Goal: Task Accomplishment & Management: Manage account settings

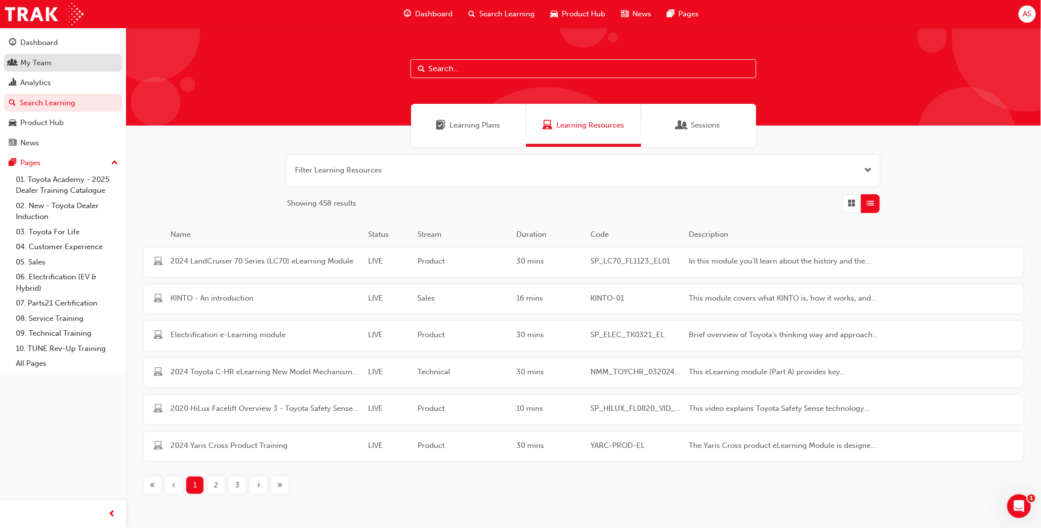
click at [44, 64] on div "My Team" at bounding box center [35, 62] width 31 height 11
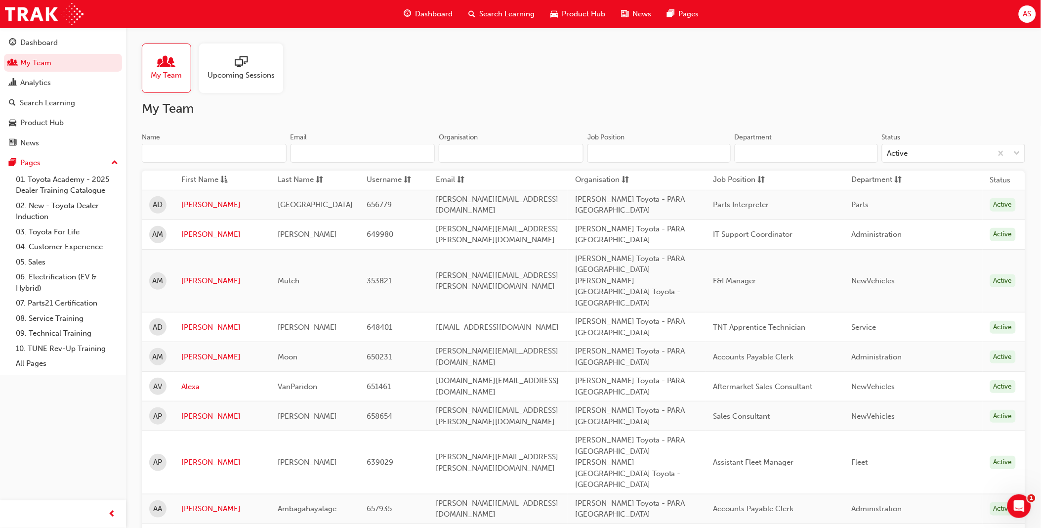
click at [239, 151] on input "Name" at bounding box center [214, 153] width 145 height 19
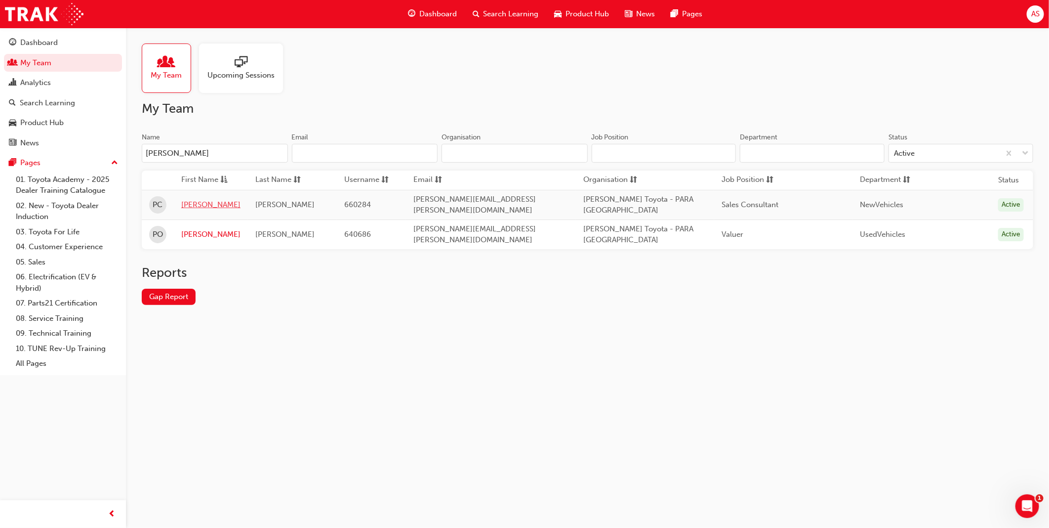
type input "[PERSON_NAME]"
click at [191, 207] on link "[PERSON_NAME]" at bounding box center [210, 204] width 59 height 11
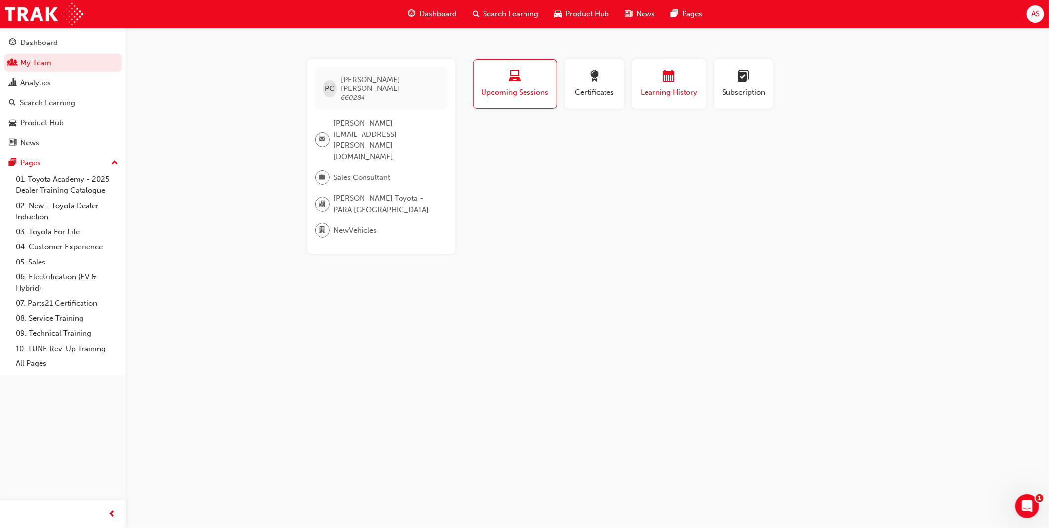
click at [546, 89] on button "Learning History" at bounding box center [669, 83] width 74 height 49
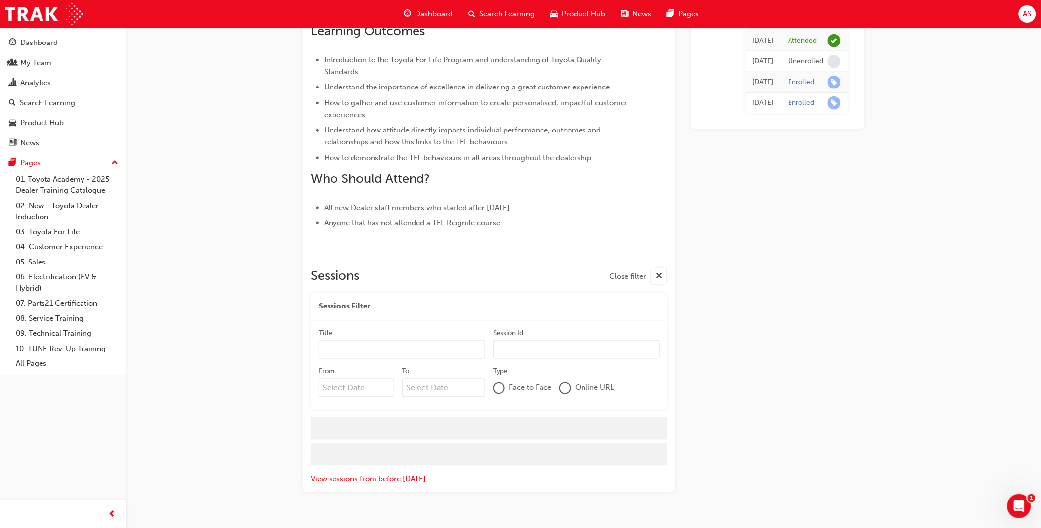
scroll to position [387, 0]
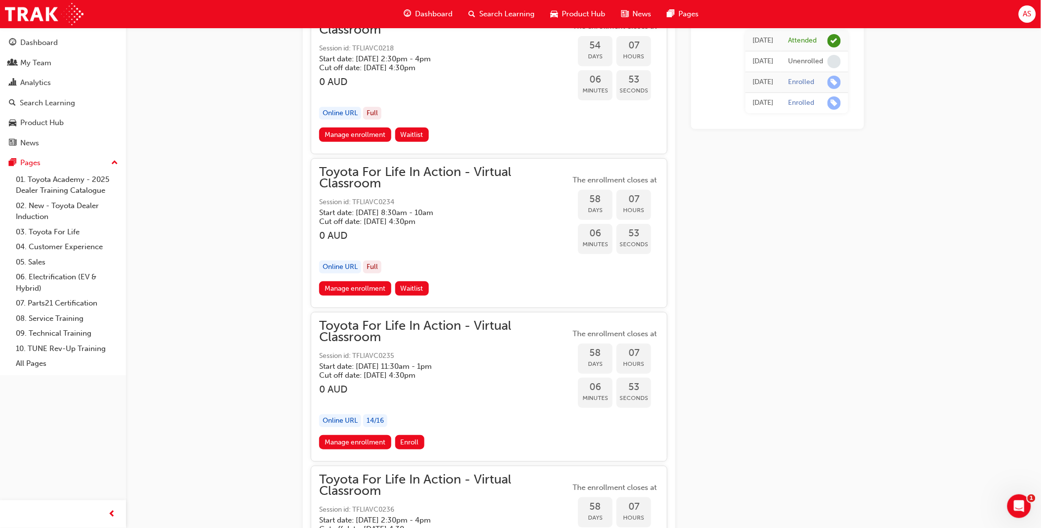
scroll to position [11254, 0]
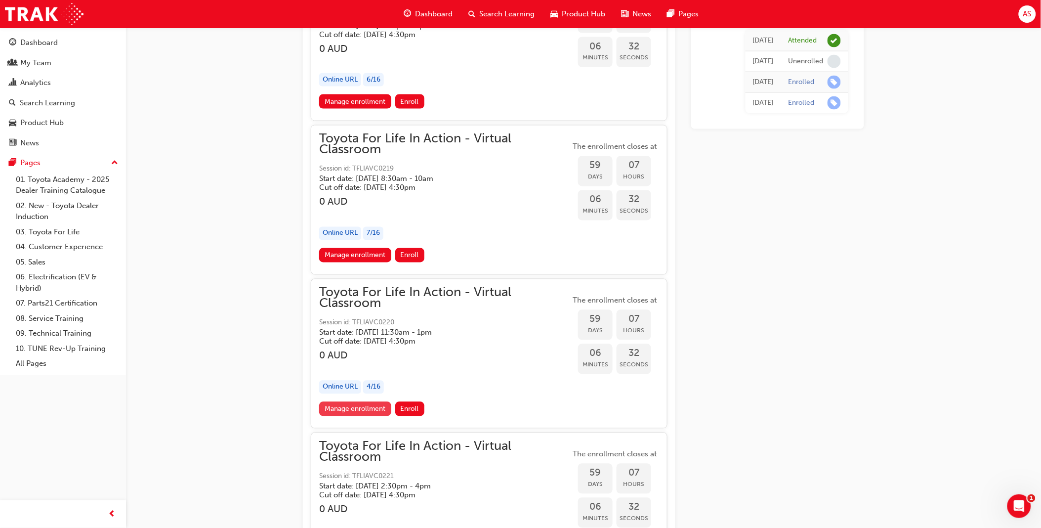
click at [354, 402] on link "Manage enrollment" at bounding box center [355, 409] width 72 height 14
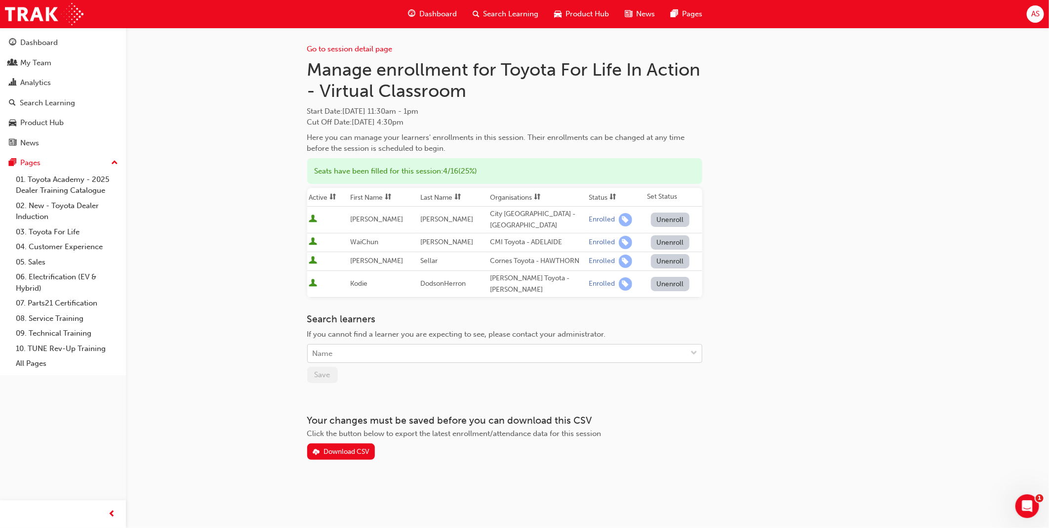
click at [384, 351] on div "Name" at bounding box center [497, 353] width 379 height 17
type input "paul calli"
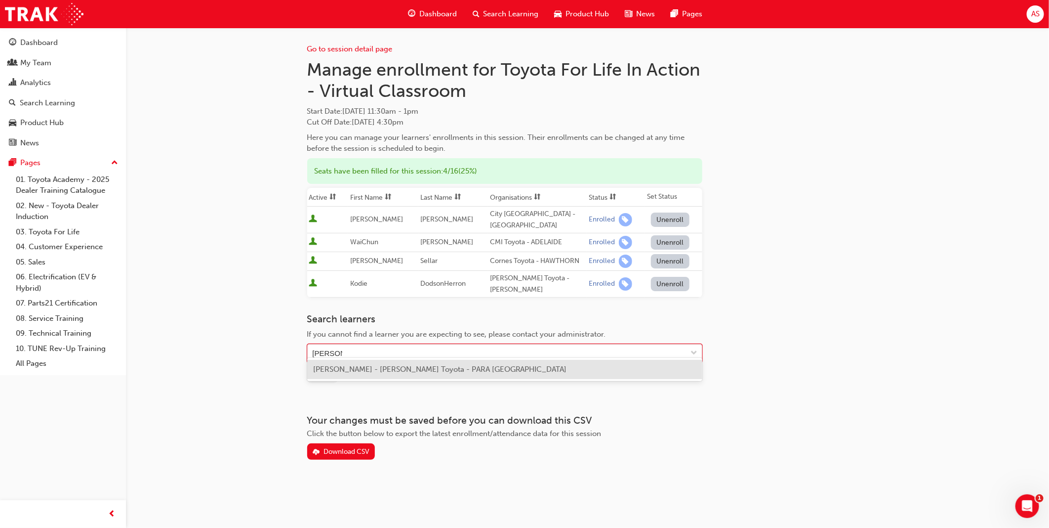
click at [391, 363] on div "Paul Callinan - Peter Kittle Toyota - PARA HILLS WEST" at bounding box center [504, 369] width 395 height 19
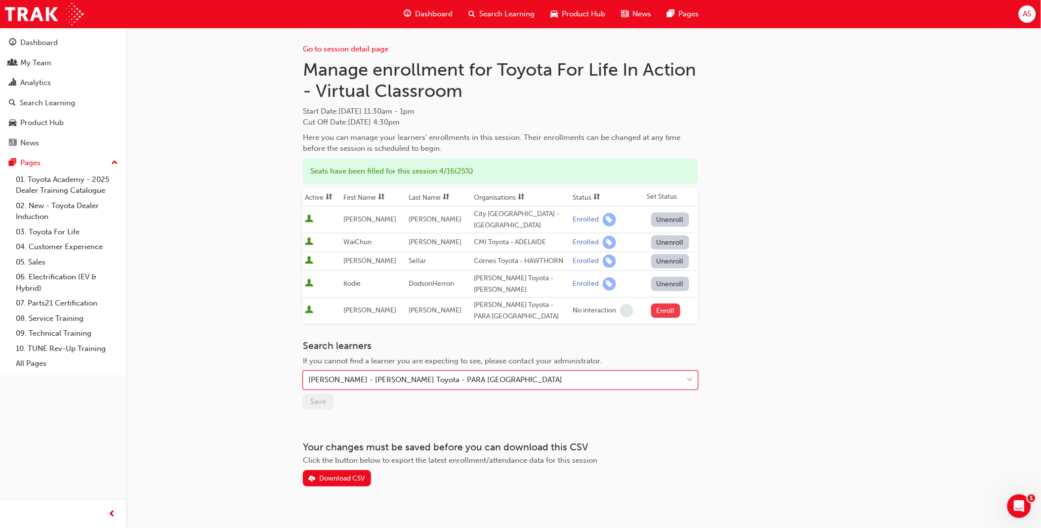
click at [655, 303] on button "Enroll" at bounding box center [666, 310] width 30 height 14
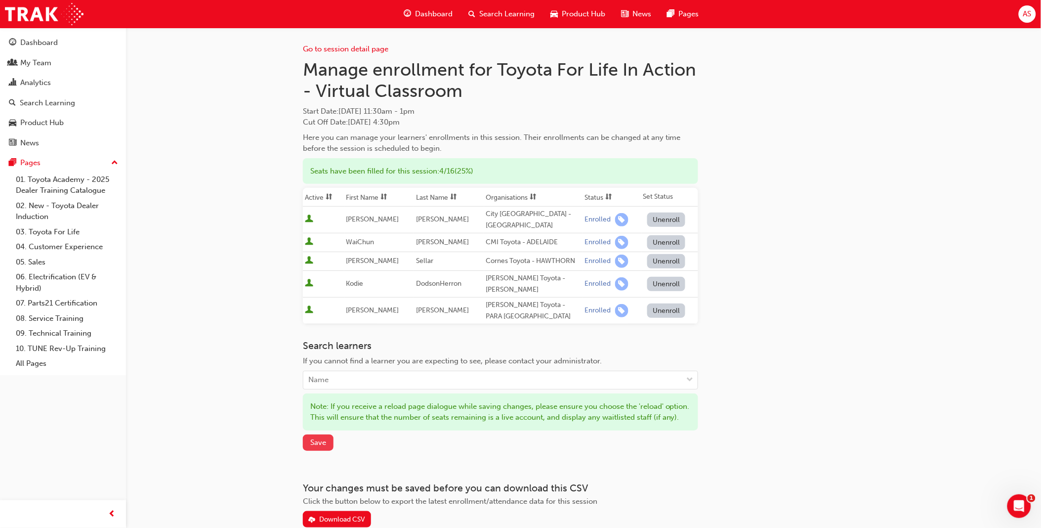
click at [316, 447] on span "Save" at bounding box center [318, 442] width 16 height 9
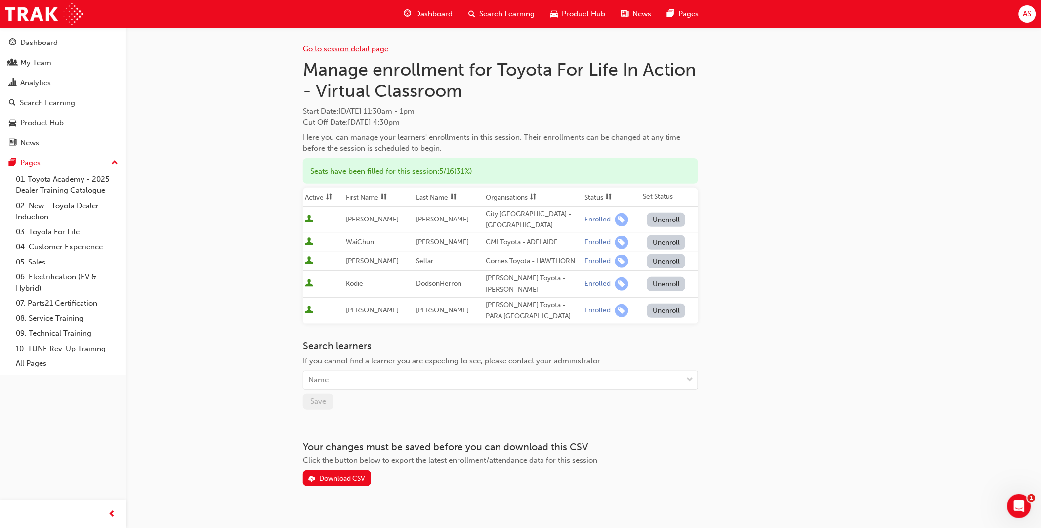
click at [344, 46] on link "Go to session detail page" at bounding box center [345, 48] width 85 height 9
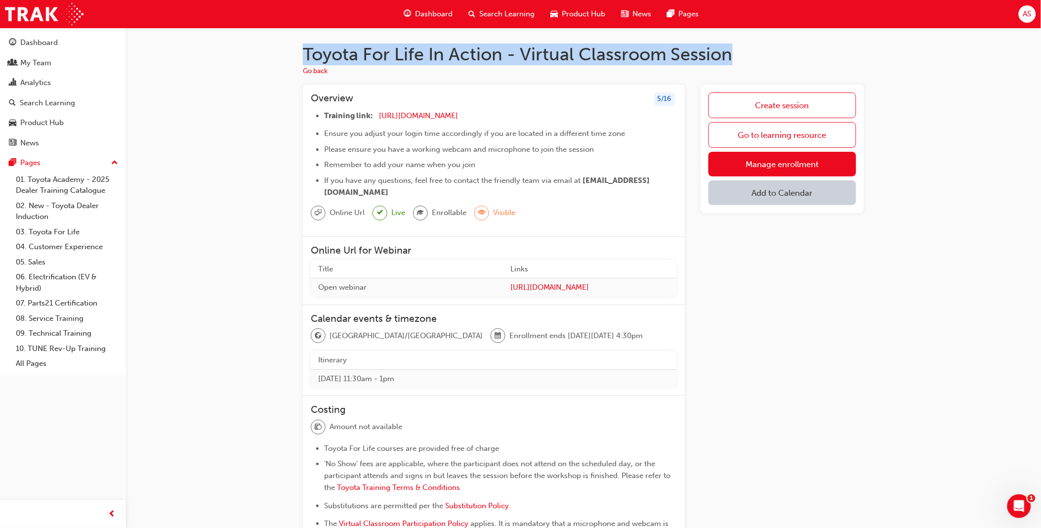
drag, startPoint x: 305, startPoint y: 57, endPoint x: 737, endPoint y: 57, distance: 432.7
click at [737, 57] on h1 "Toyota For Life In Action - Virtual Classroom Session" at bounding box center [583, 54] width 561 height 22
copy h1 "Toyota For Life In Action - Virtual Classroom Session"
click at [510, 110] on li "Training link: https://zoom.us/j/5450758959 ​" at bounding box center [500, 117] width 353 height 14
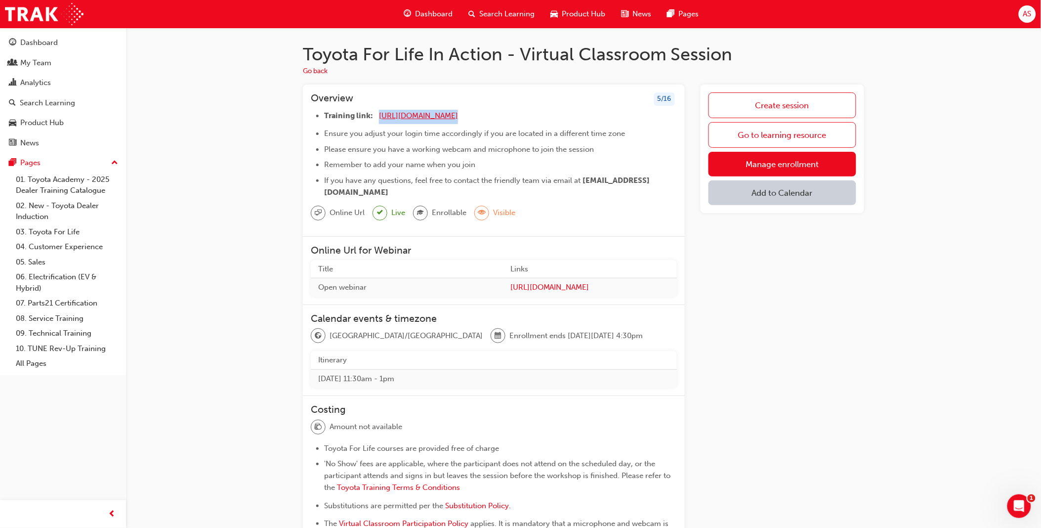
drag, startPoint x: 487, startPoint y: 112, endPoint x: 378, endPoint y: 112, distance: 108.2
click at [378, 112] on li "Training link: https://zoom.us/j/5450758959 ​" at bounding box center [500, 117] width 353 height 14
copy li "https://zoom.us/j/5450758959"
click at [388, 143] on li "Please ensure you have a working webcam and microphone to join the session" at bounding box center [500, 149] width 353 height 12
drag, startPoint x: 314, startPoint y: 99, endPoint x: 470, endPoint y: 189, distance: 180.6
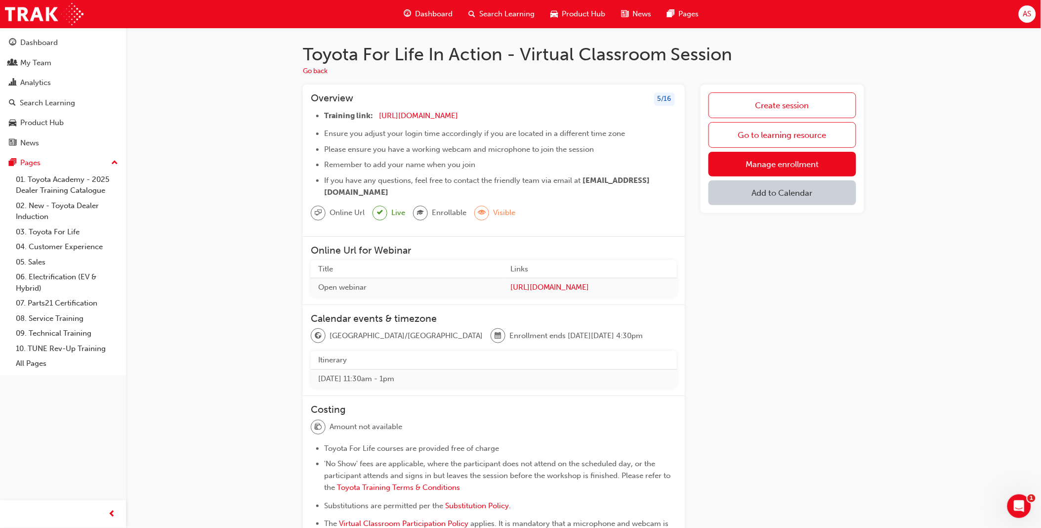
click at [470, 189] on div "Overview 5 / 16 Training link: https://zoom.us/j/5450758959 ​ Ensure you adjust…" at bounding box center [494, 160] width 382 height 152
copy div "Overview 5 / 16 Training link: https://zoom.us/j/5450758959 ​ Ensure you adjust…"
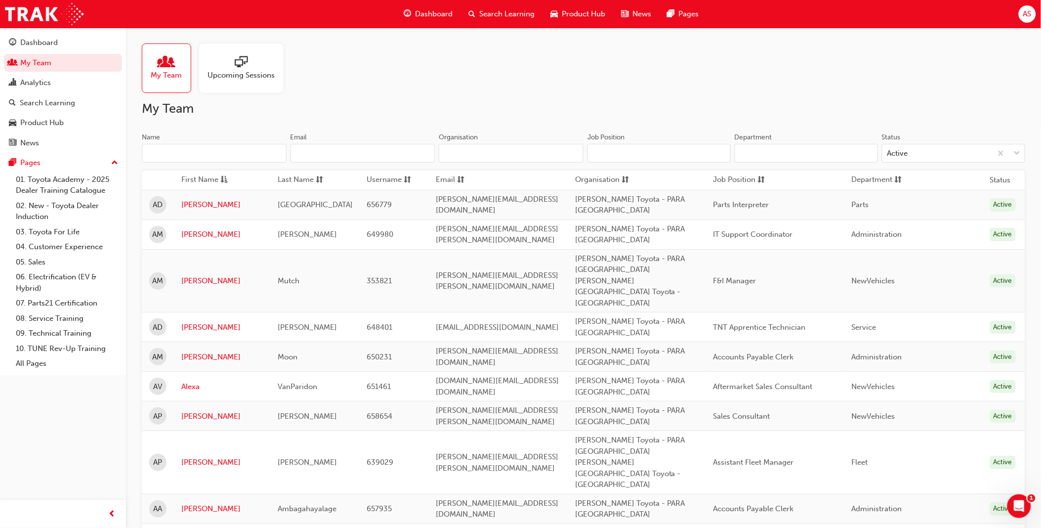
click at [226, 152] on input "Name" at bounding box center [214, 153] width 145 height 19
click at [227, 152] on input "Name" at bounding box center [214, 153] width 145 height 19
click at [242, 156] on input "Name" at bounding box center [214, 153] width 145 height 19
paste input "Britt Trebilcock"
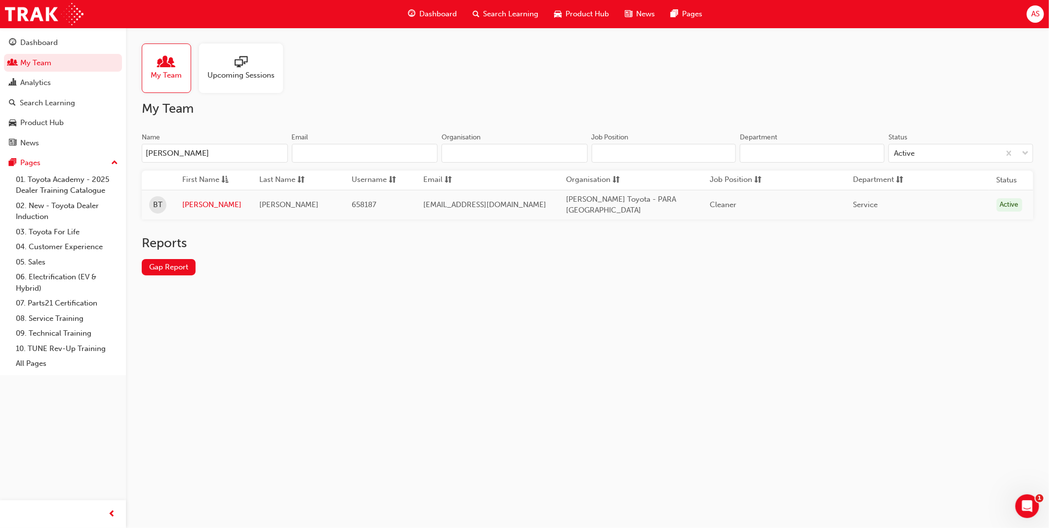
type input "Britt Trebilcock"
click at [186, 202] on link "[PERSON_NAME]" at bounding box center [213, 204] width 62 height 11
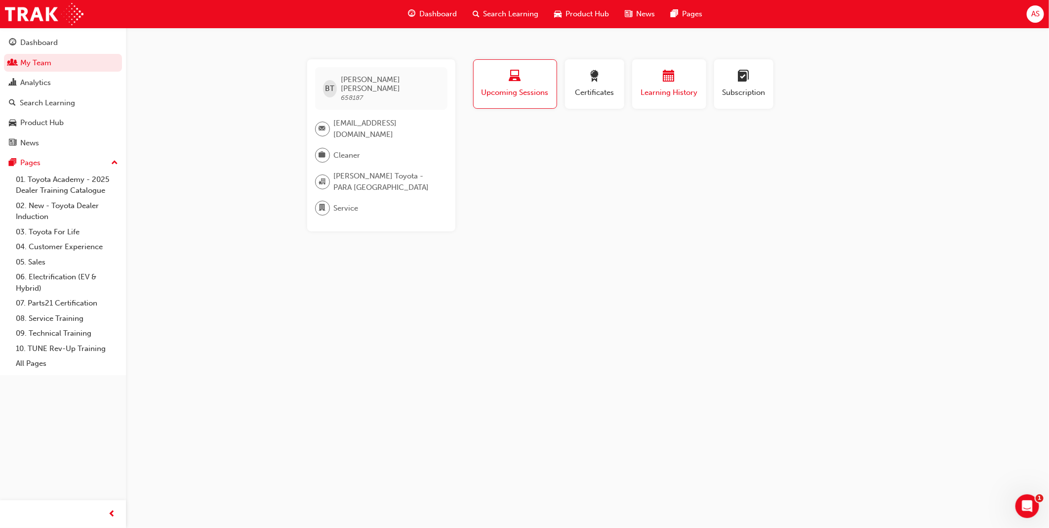
click at [654, 94] on span "Learning History" at bounding box center [669, 92] width 59 height 11
